Goal: Check status

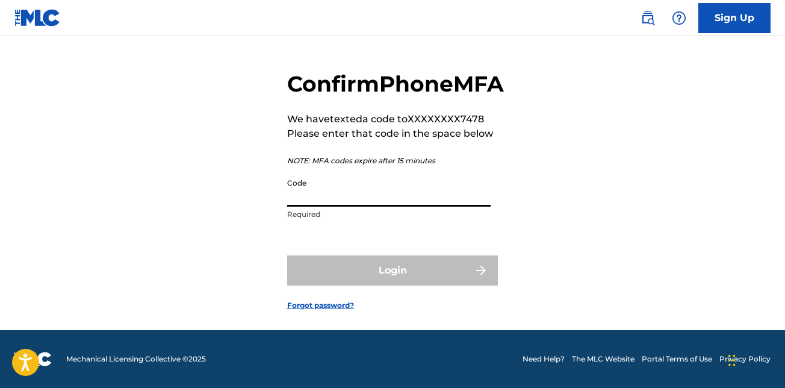
click at [370, 205] on input "Code" at bounding box center [389, 189] width 204 height 34
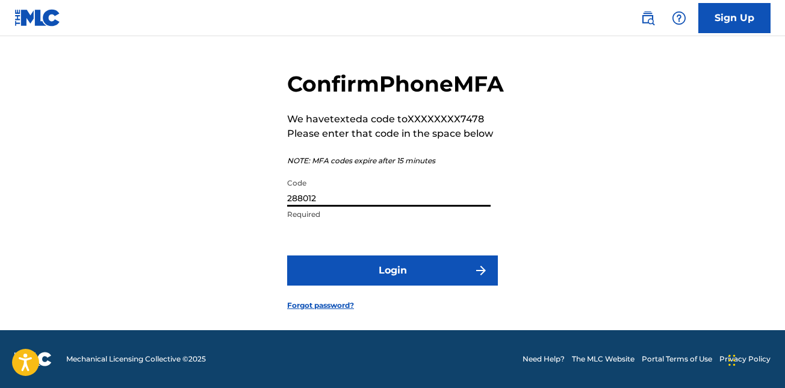
type input "288012"
click at [287, 255] on button "Login" at bounding box center [392, 270] width 211 height 30
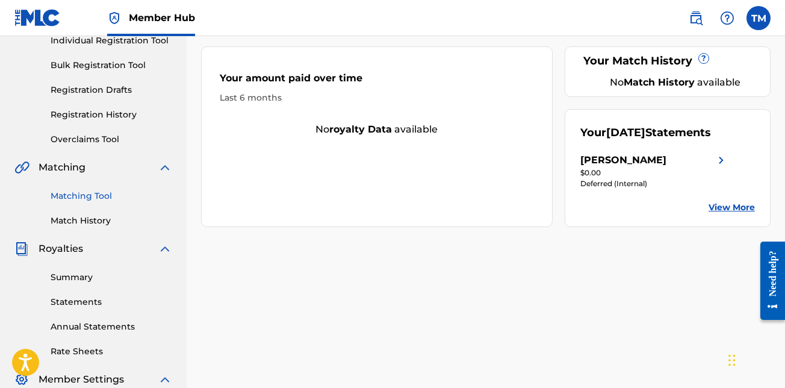
scroll to position [181, 0]
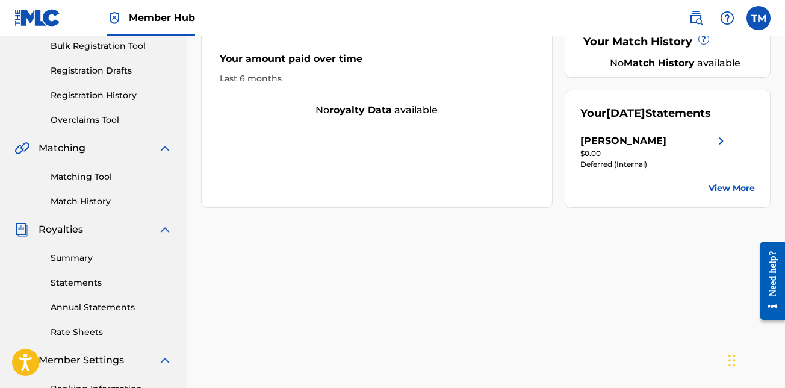
click at [733, 195] on link "View More" at bounding box center [732, 188] width 46 height 13
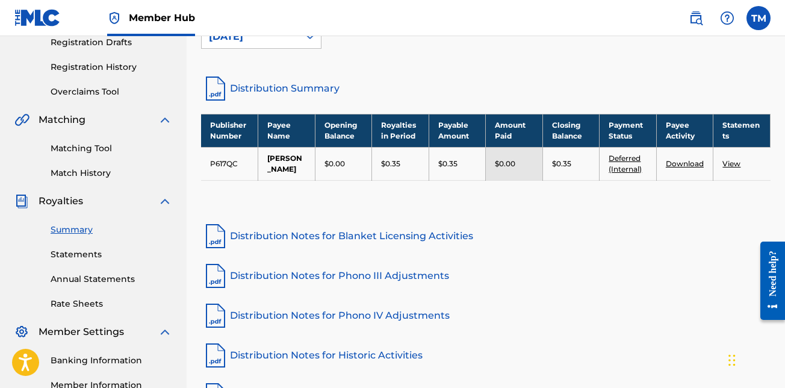
scroll to position [181, 0]
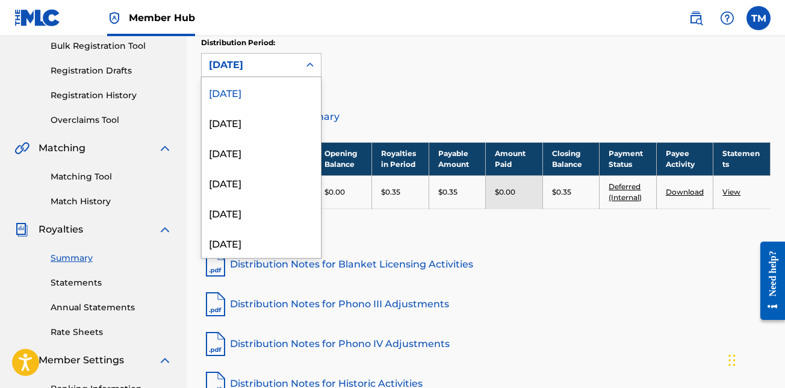
click at [295, 66] on div "[DATE]" at bounding box center [251, 65] width 98 height 23
click at [267, 129] on div "[DATE]" at bounding box center [261, 122] width 119 height 30
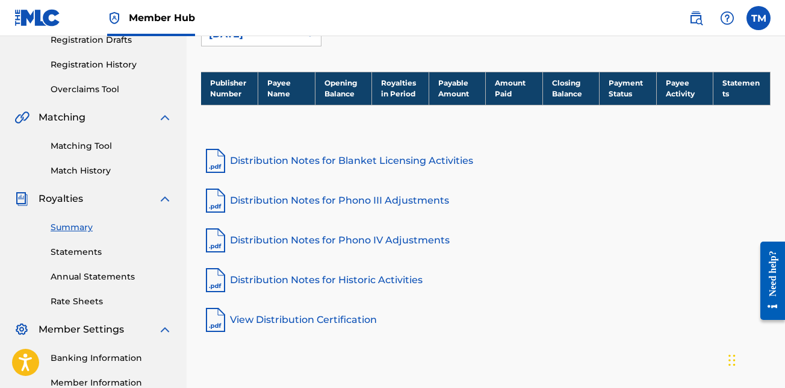
scroll to position [178, 0]
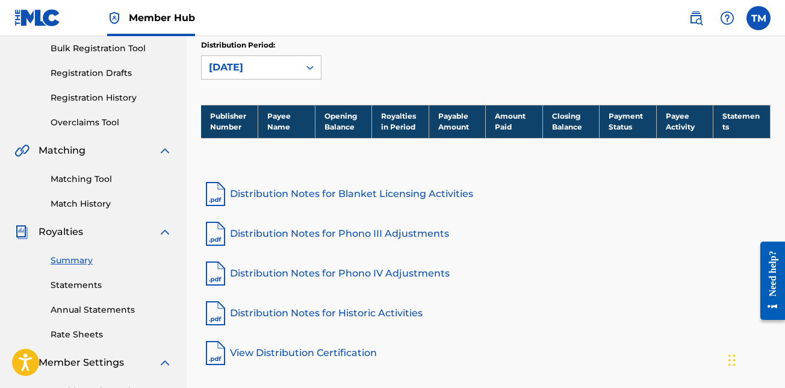
click at [284, 71] on div "[DATE]" at bounding box center [250, 67] width 83 height 14
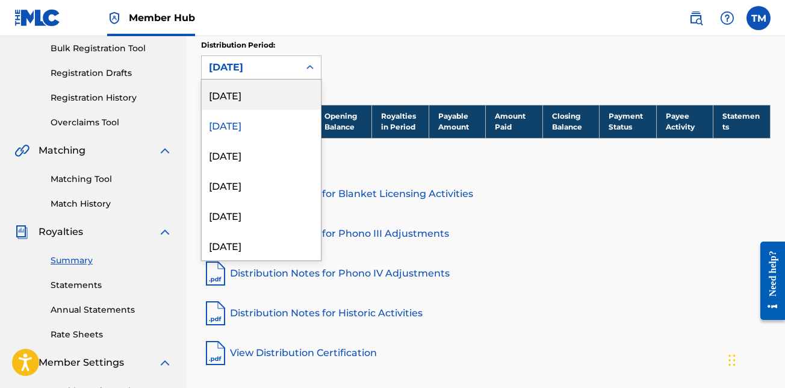
click at [280, 101] on div "[DATE]" at bounding box center [261, 95] width 119 height 30
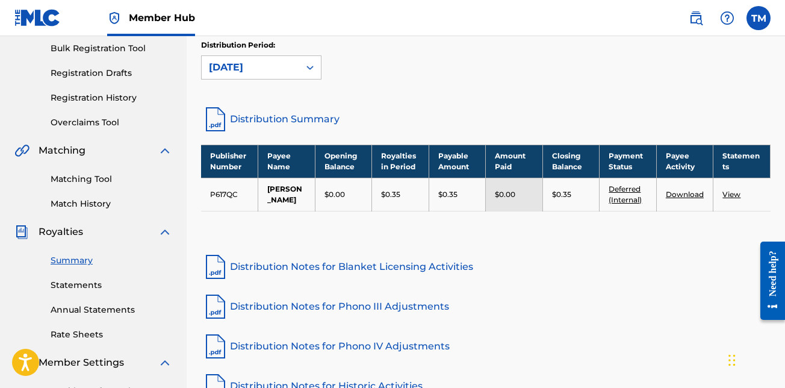
scroll to position [0, 0]
